Goal: Complete application form

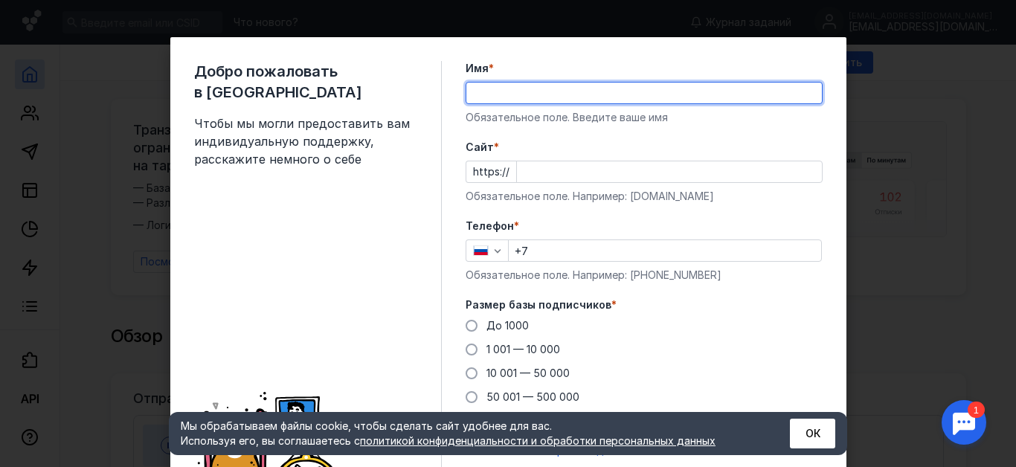
click at [492, 90] on input "Имя *" at bounding box center [643, 93] width 355 height 21
type input "[PERSON_NAME]"
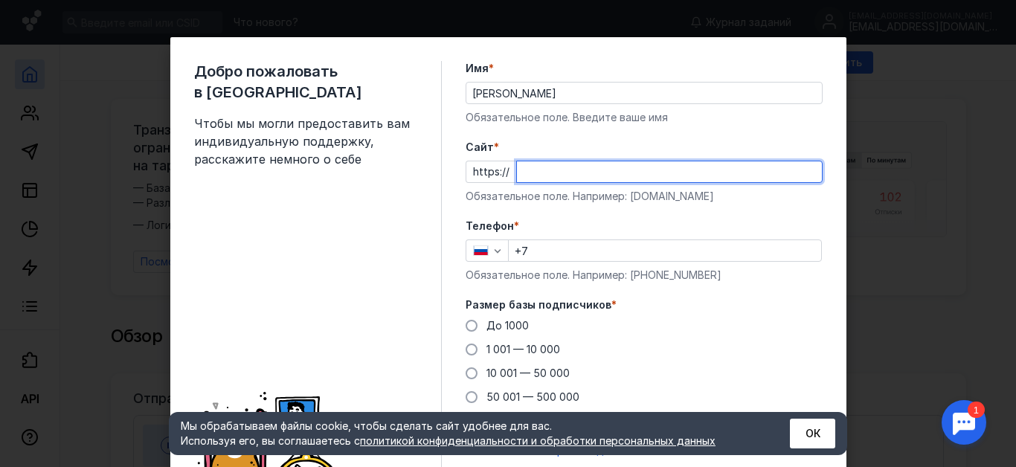
click at [525, 173] on input "Cайт *" at bounding box center [669, 171] width 305 height 21
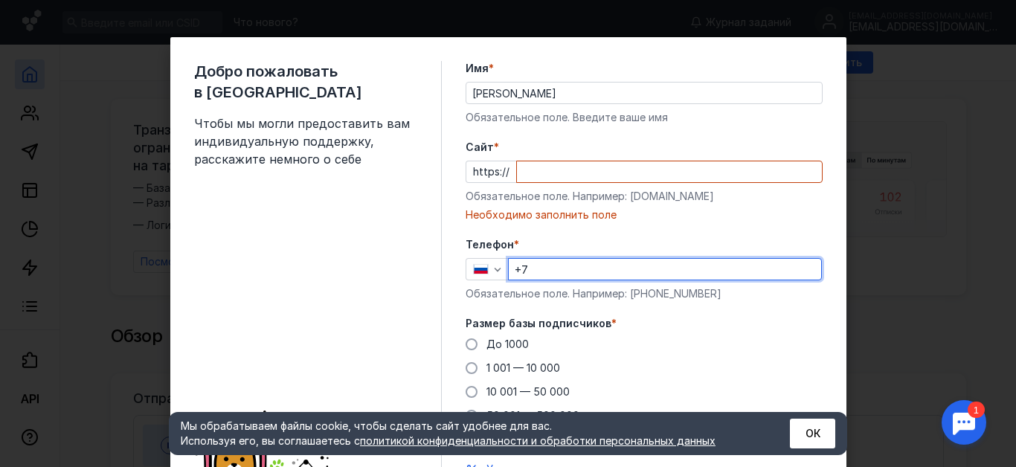
click at [533, 248] on div "Телефон * +7 Обязательное поле. Например: [PHONE_NUMBER]" at bounding box center [643, 269] width 357 height 64
click at [903, 245] on div "Добро пожаловать в Sendsay Чтобы мы могли предоставить вам индивидуальную подде…" at bounding box center [508, 233] width 1016 height 467
type input "+7"
click at [825, 433] on button "ОК" at bounding box center [812, 434] width 45 height 30
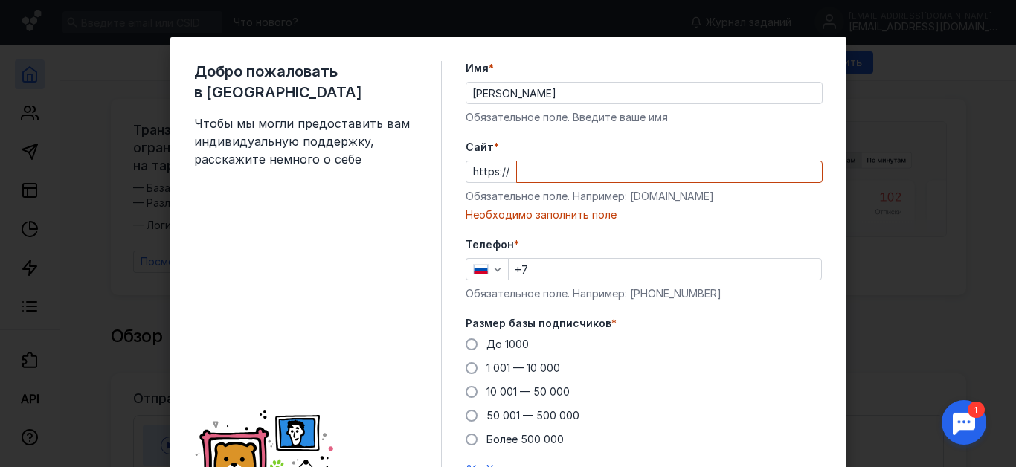
click at [941, 233] on div "Добро пожаловать в Sendsay Чтобы мы могли предоставить вам индивидуальную подде…" at bounding box center [508, 233] width 1016 height 467
